Goal: Task Accomplishment & Management: Manage account settings

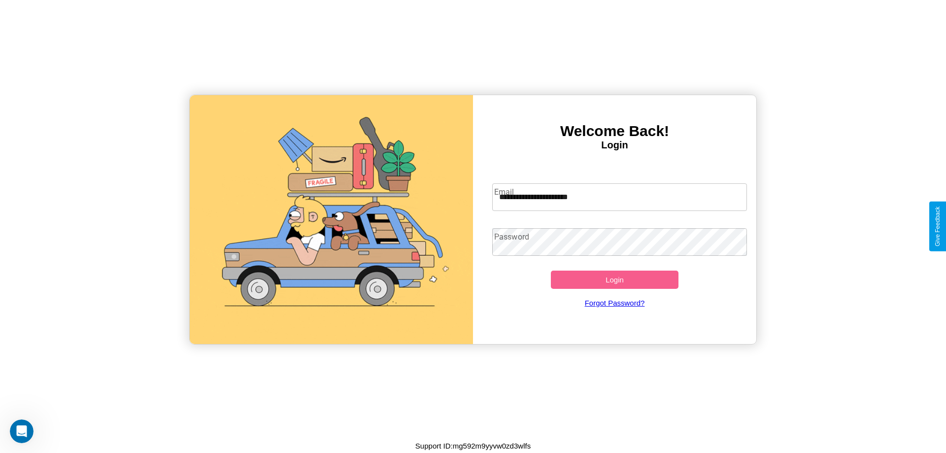
type input "**********"
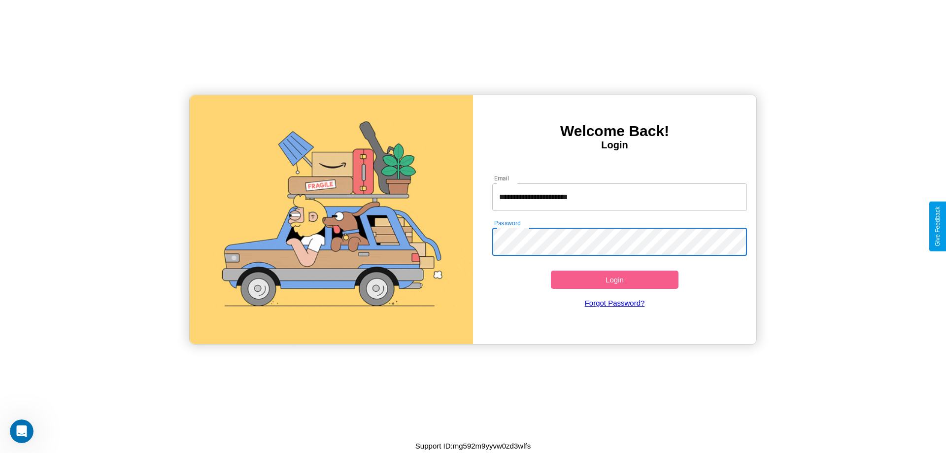
click at [615, 279] on button "Login" at bounding box center [615, 280] width 128 height 18
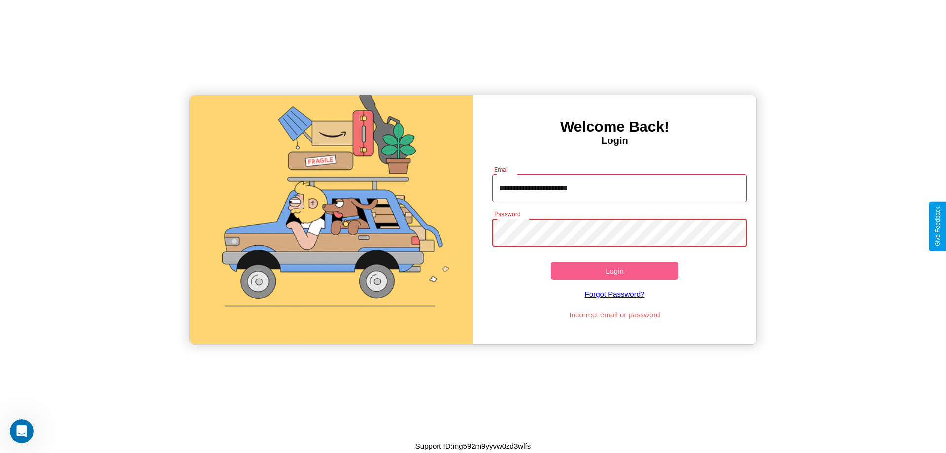
click at [615, 271] on button "Login" at bounding box center [615, 271] width 128 height 18
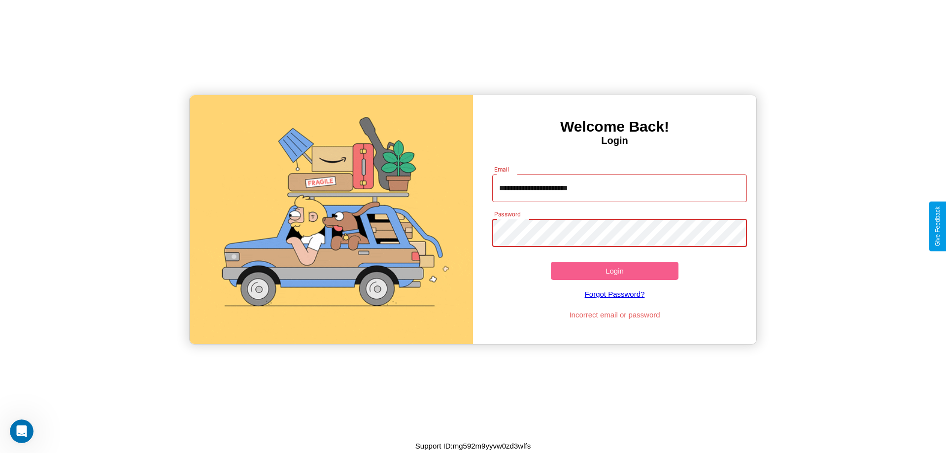
click at [615, 271] on button "Login" at bounding box center [615, 271] width 128 height 18
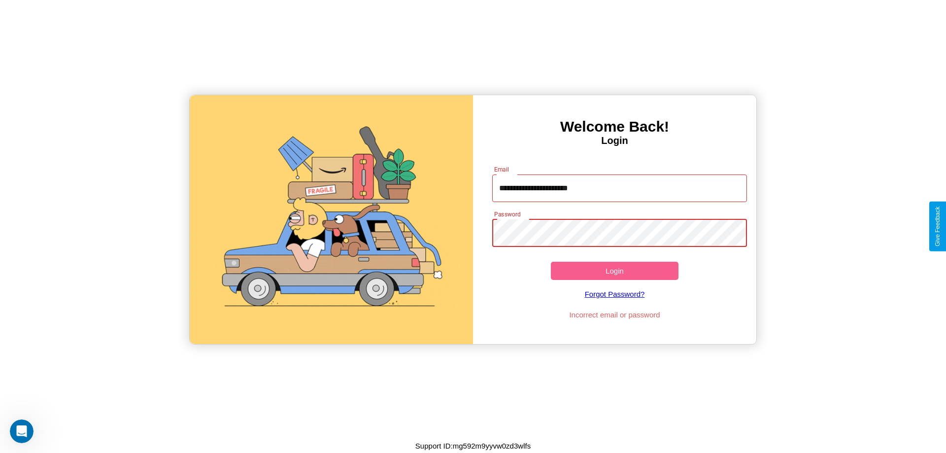
click at [615, 271] on button "Login" at bounding box center [615, 271] width 128 height 18
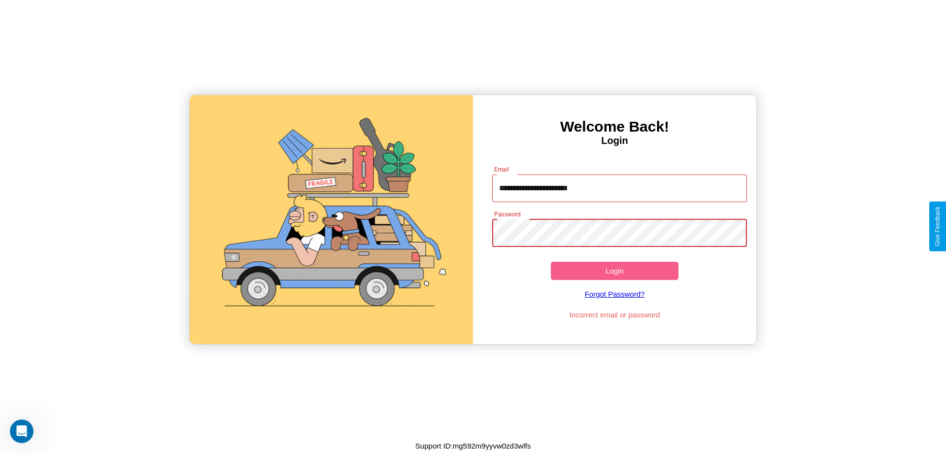
click at [615, 271] on button "Login" at bounding box center [615, 271] width 128 height 18
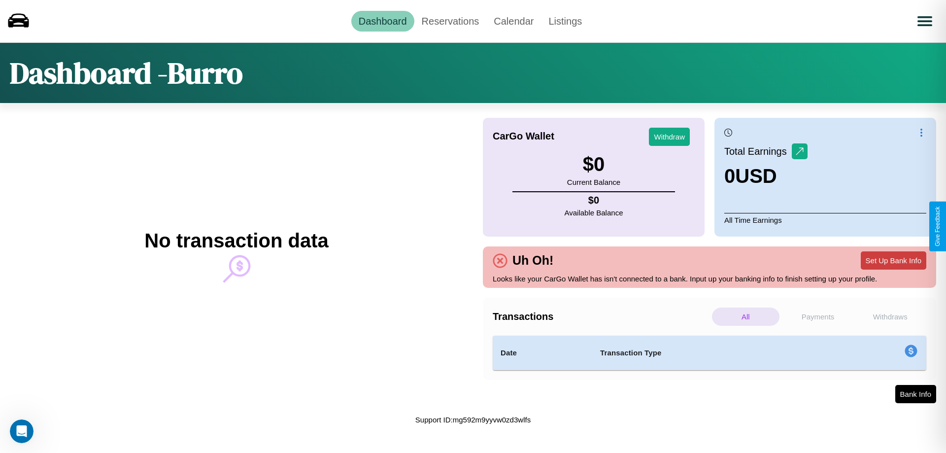
click at [894, 260] on button "Set Up Bank Info" at bounding box center [894, 260] width 66 height 18
